Goal: Task Accomplishment & Management: Use online tool/utility

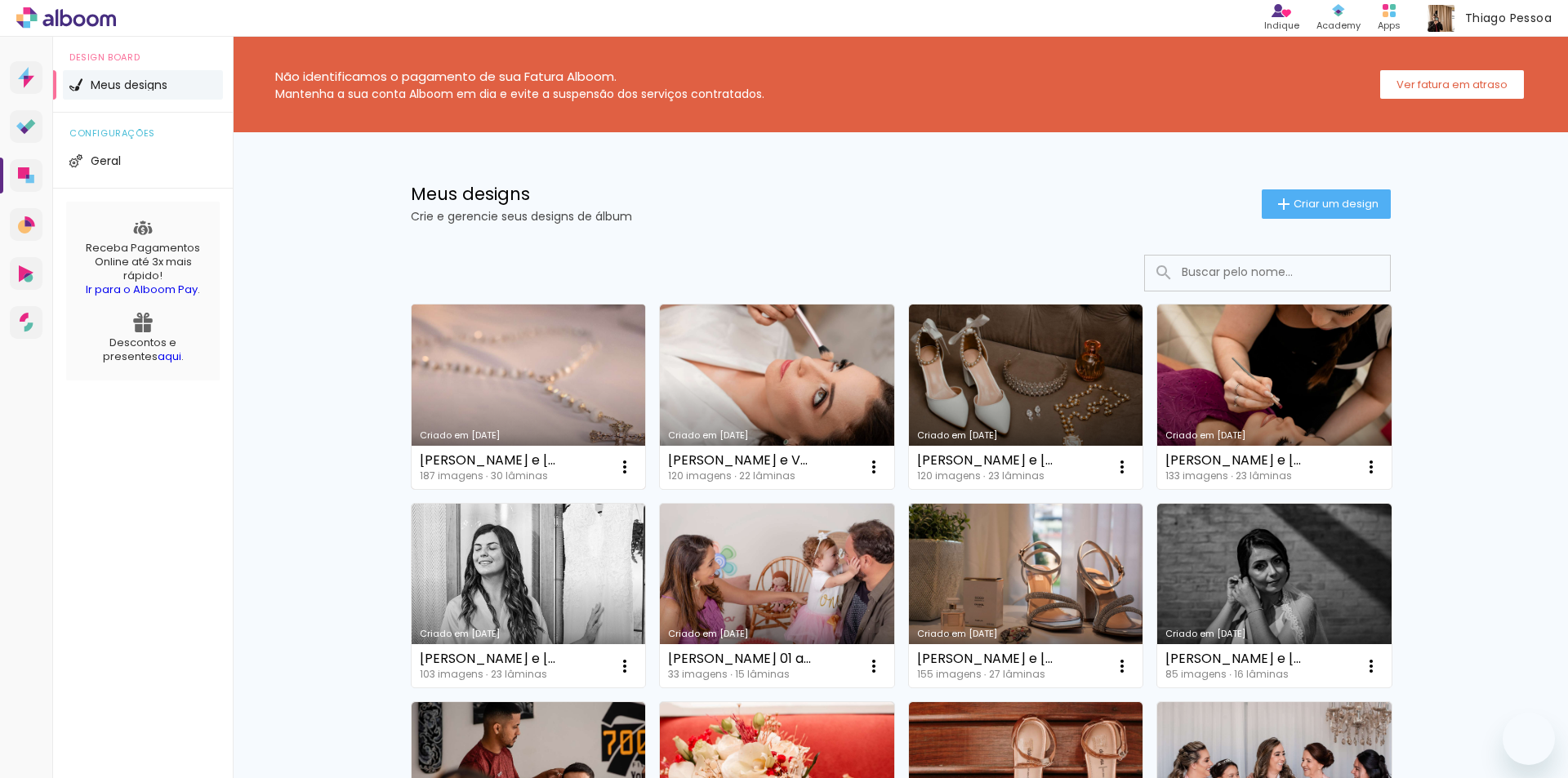
click at [550, 373] on link "Criado em [DATE]" at bounding box center [529, 396] width 234 height 185
click at [1393, 15] on rect at bounding box center [1393, 14] width 6 height 6
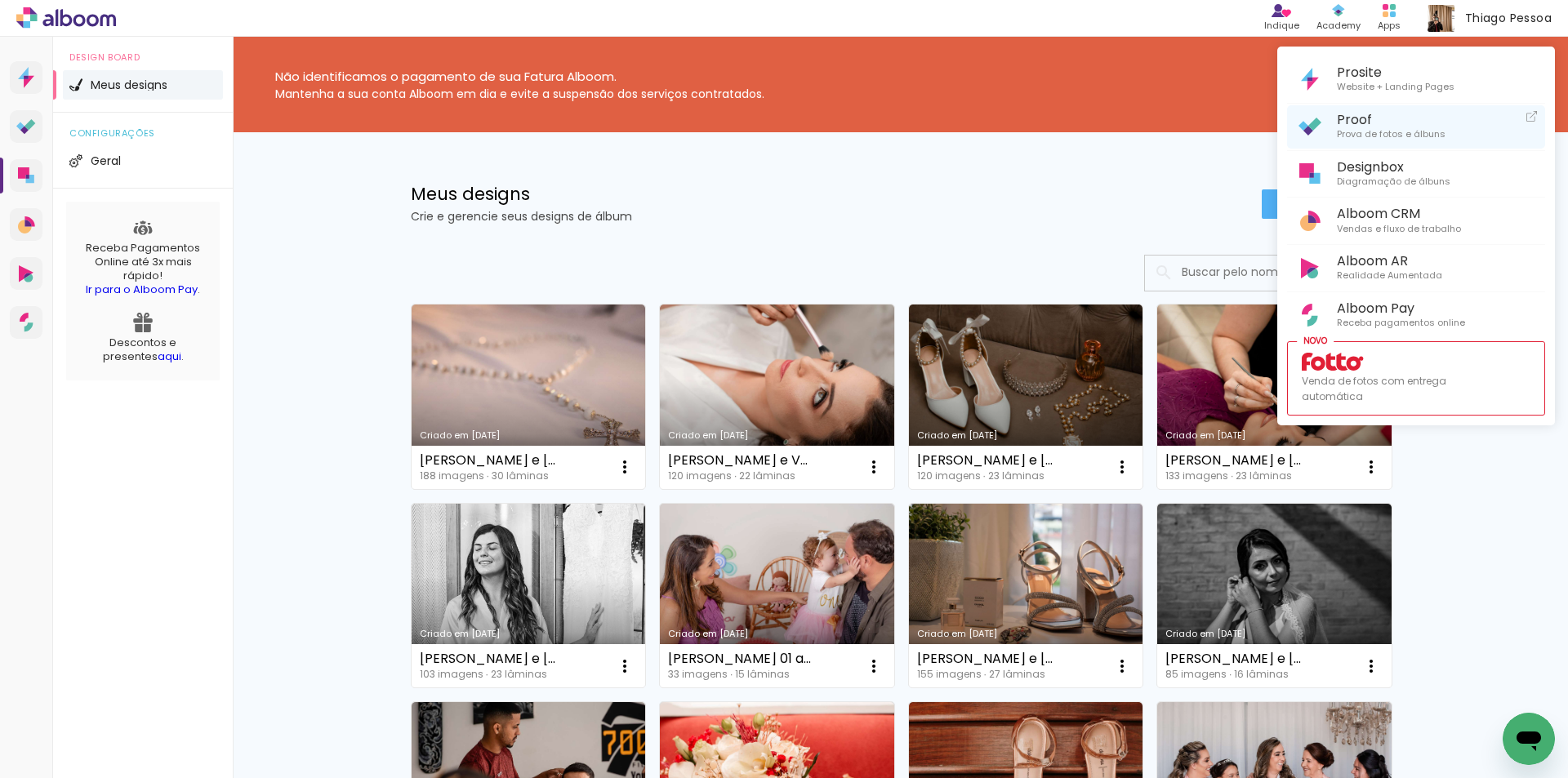
click at [1383, 120] on span "Proof" at bounding box center [1391, 120] width 109 height 15
